Goal: Check status

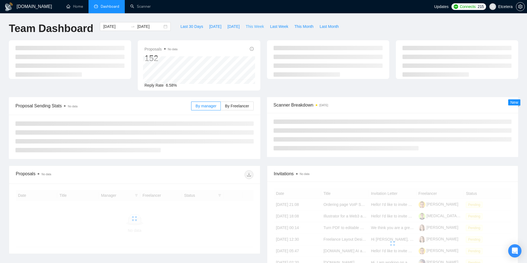
click at [245, 25] on span "This Week" at bounding box center [254, 26] width 18 height 6
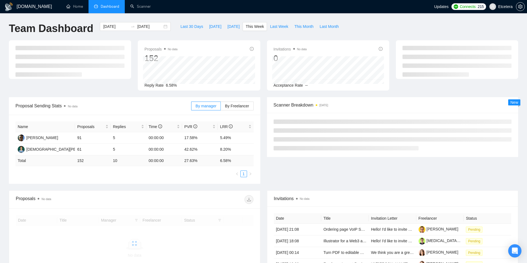
type input "[DATE]"
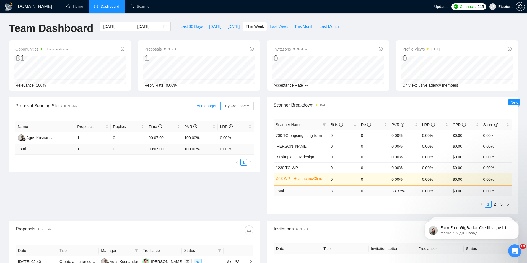
click at [270, 25] on span "Last Week" at bounding box center [279, 26] width 18 height 6
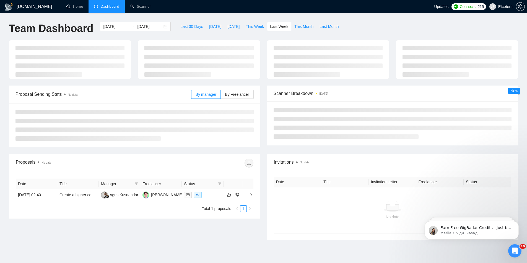
type input "[DATE]"
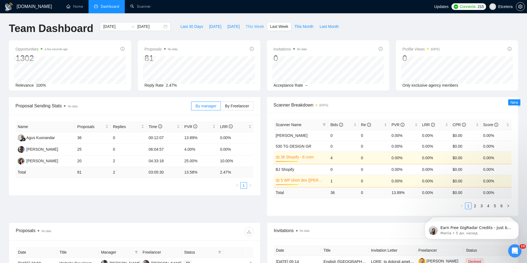
click at [251, 25] on span "This Week" at bounding box center [254, 26] width 18 height 6
type input "[DATE]"
